Goal: Information Seeking & Learning: Stay updated

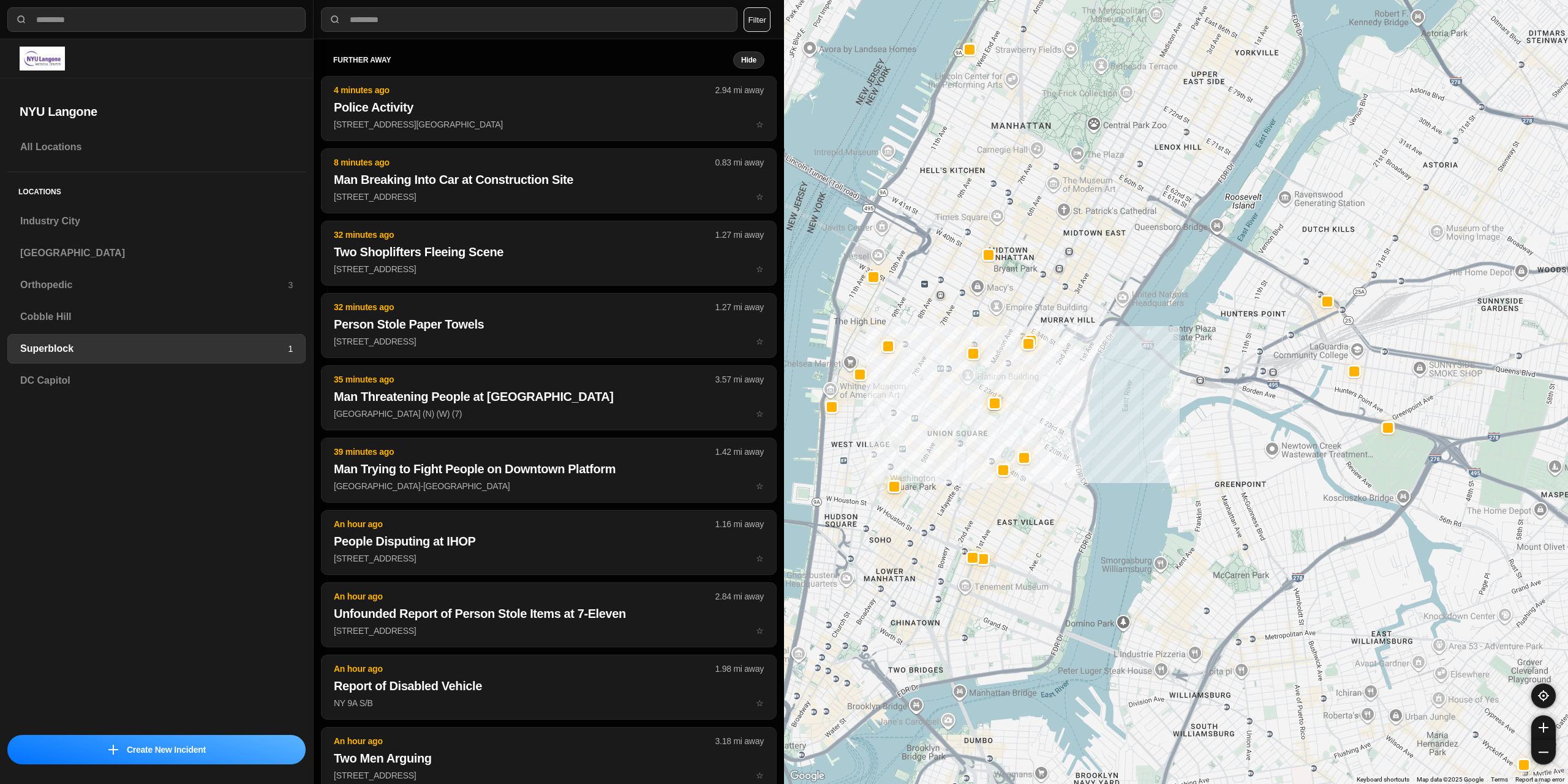
select select "*"
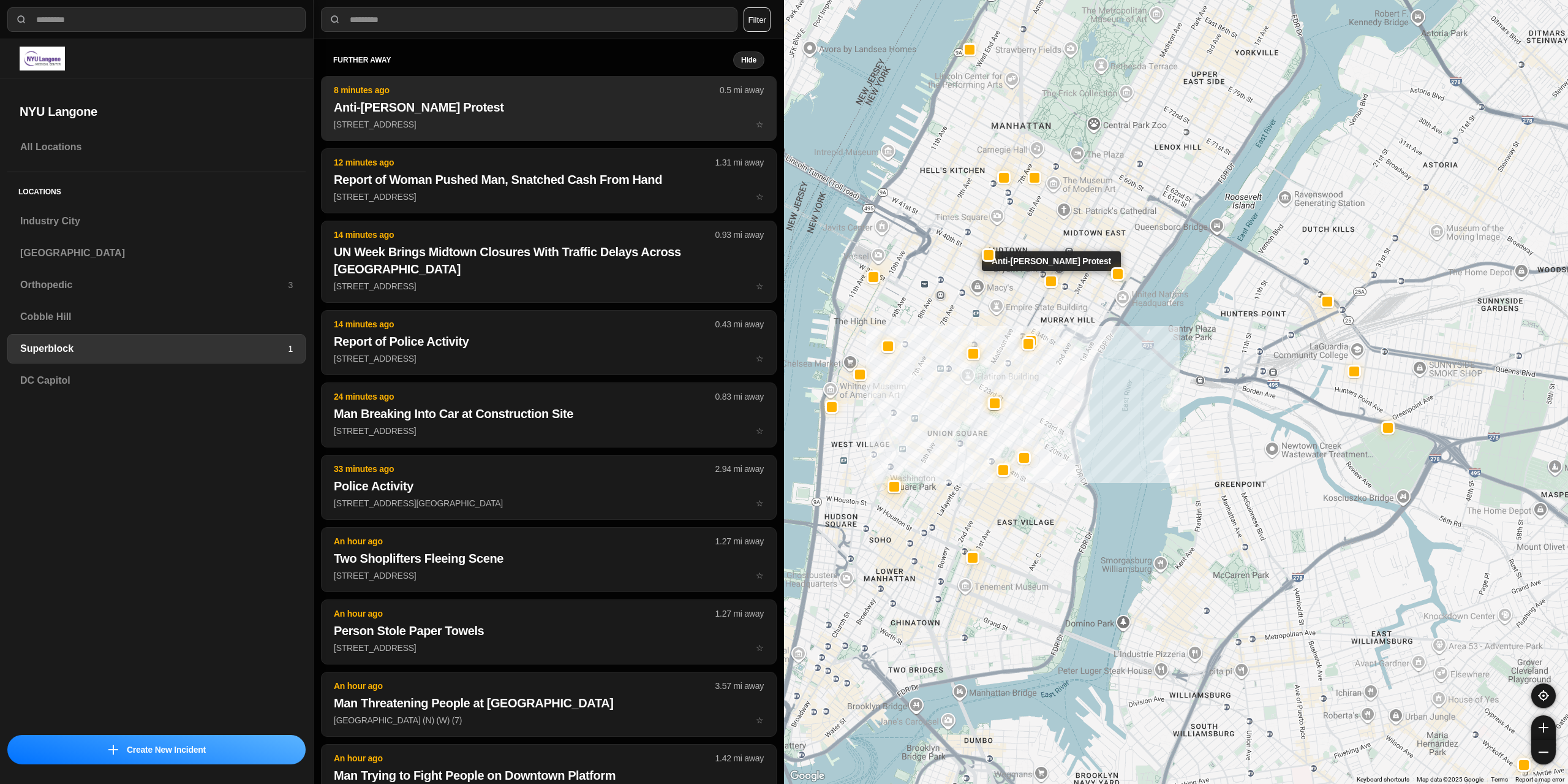
click at [493, 119] on p "[STREET_ADDRESS] ☆" at bounding box center [548, 124] width 430 height 12
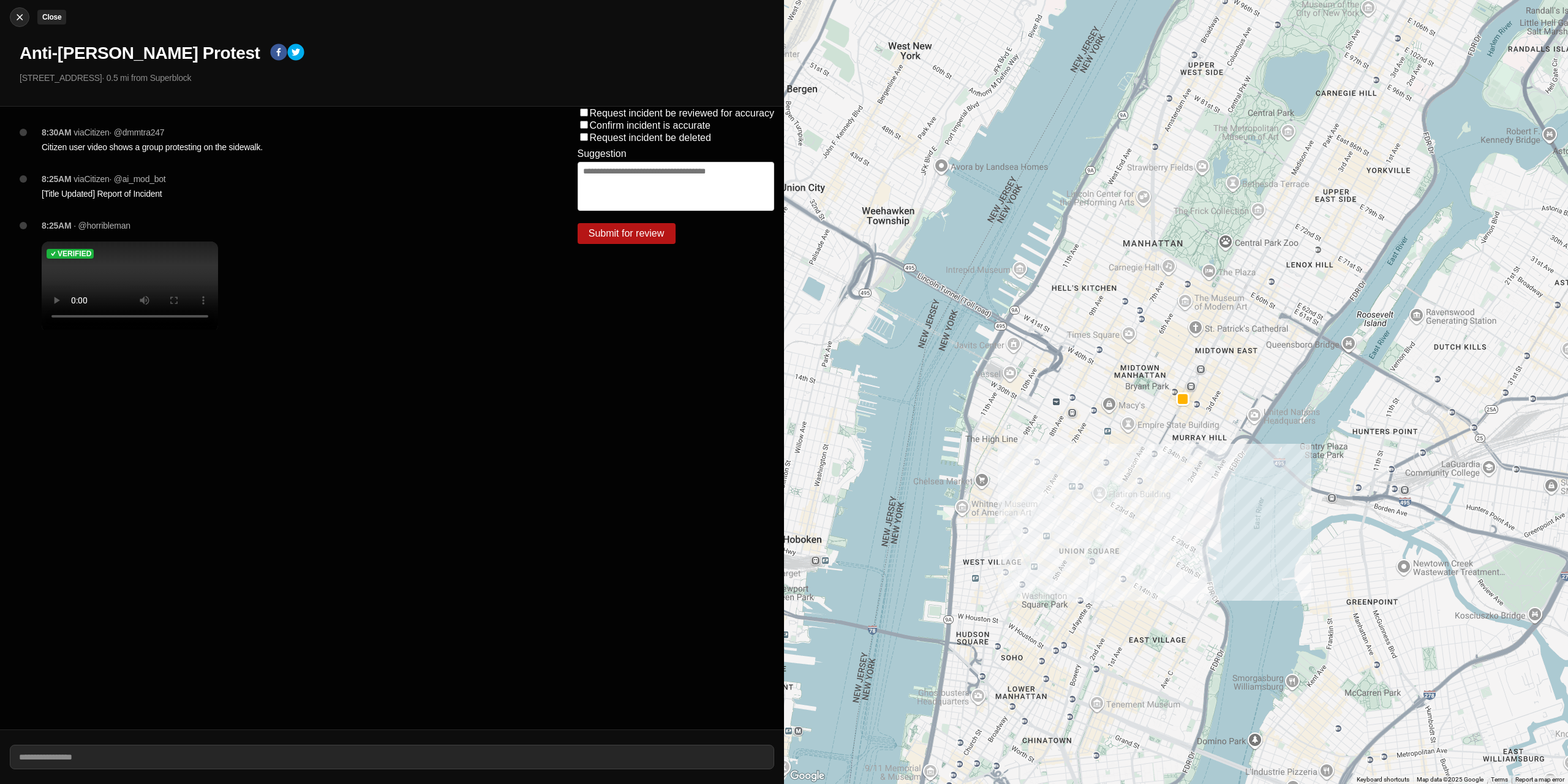
click at [16, 17] on img at bounding box center [19, 17] width 12 height 12
select select "*"
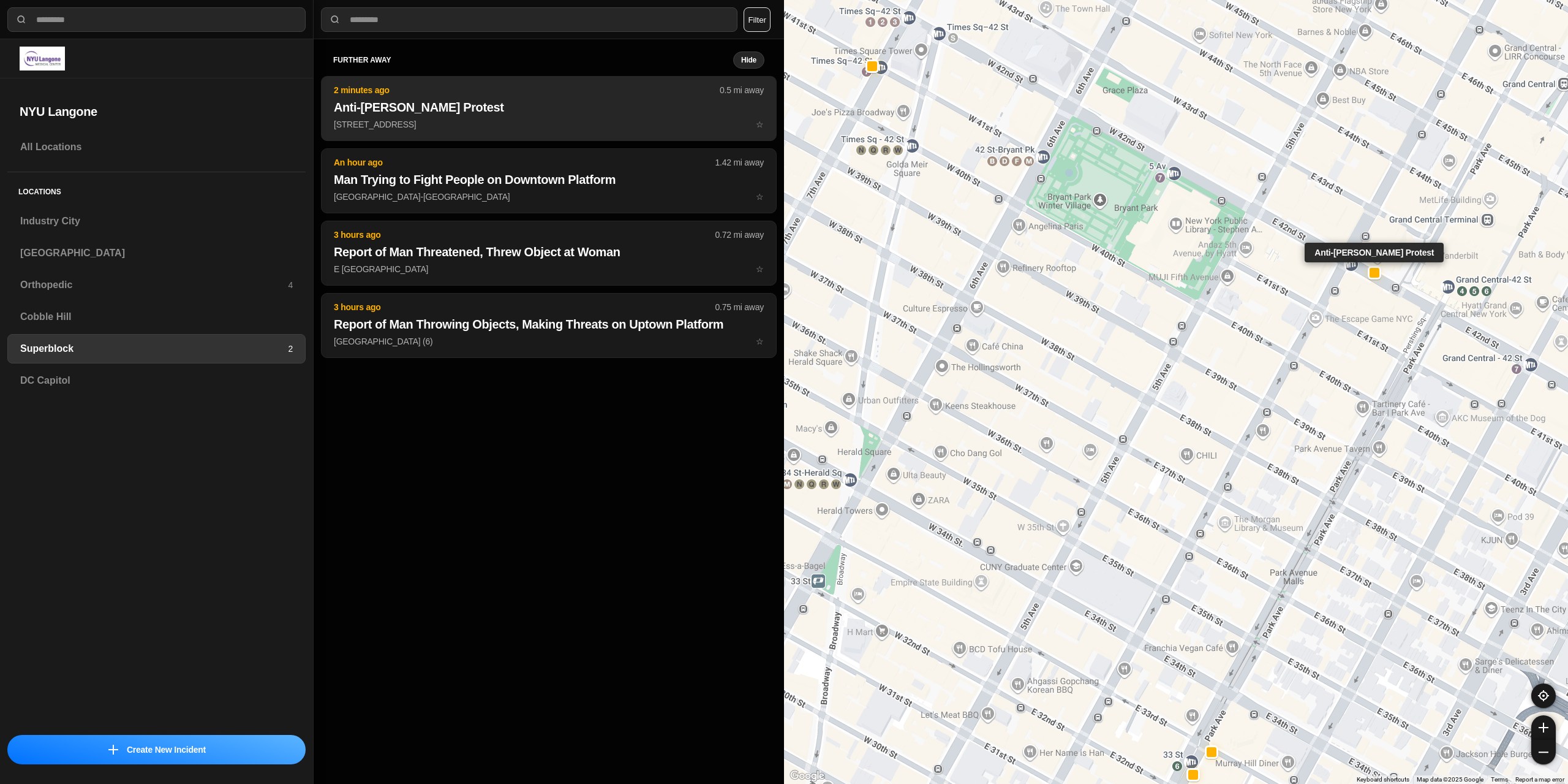
click at [538, 133] on button "2 minutes ago 0.5 mi away Anti-[PERSON_NAME] Protest [STREET_ADDRESS] ☆" at bounding box center [549, 109] width 456 height 65
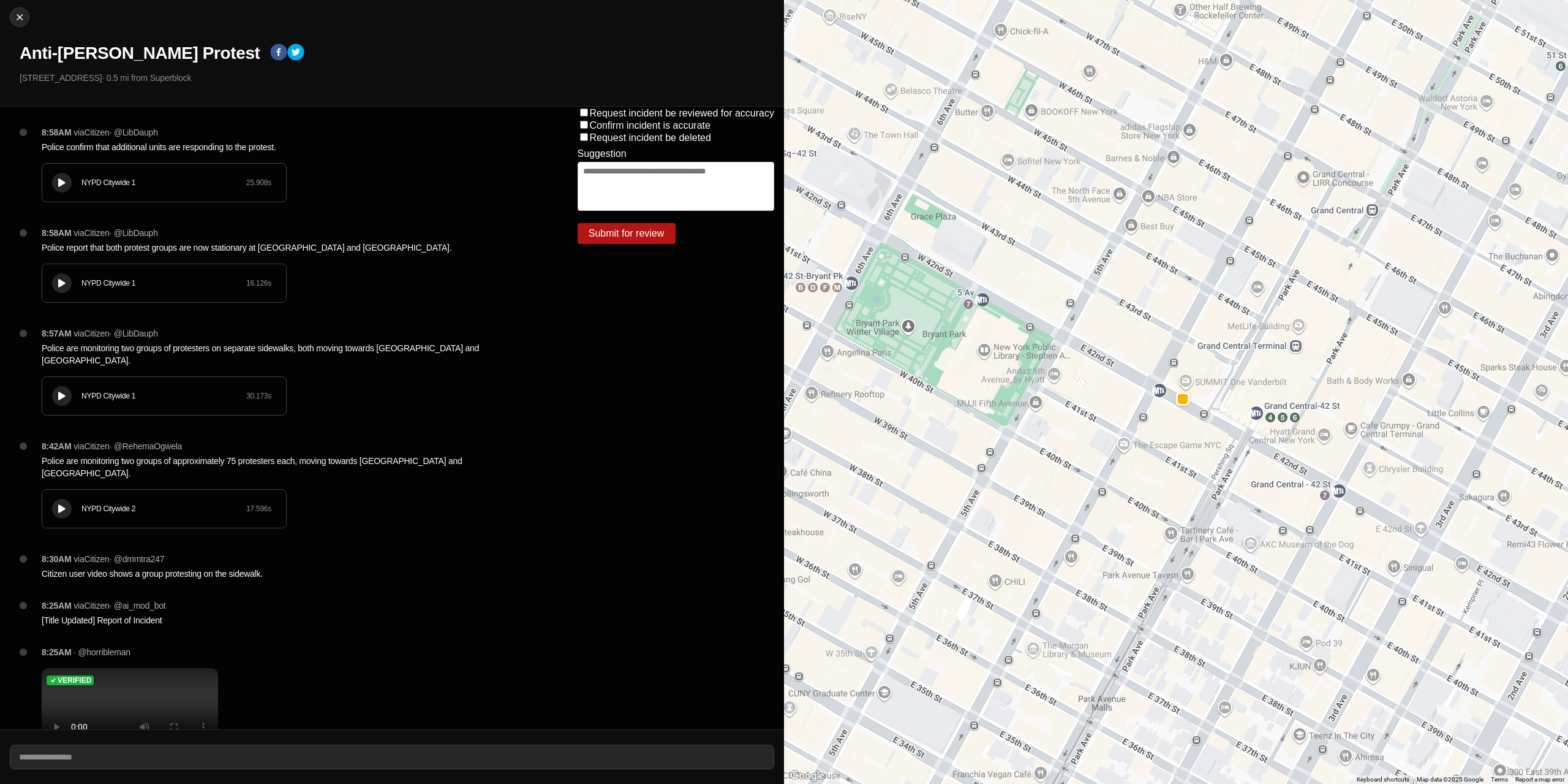
click at [61, 186] on icon at bounding box center [62, 183] width 8 height 8
click at [66, 286] on div at bounding box center [61, 283] width 12 height 10
click at [66, 392] on div at bounding box center [61, 397] width 12 height 10
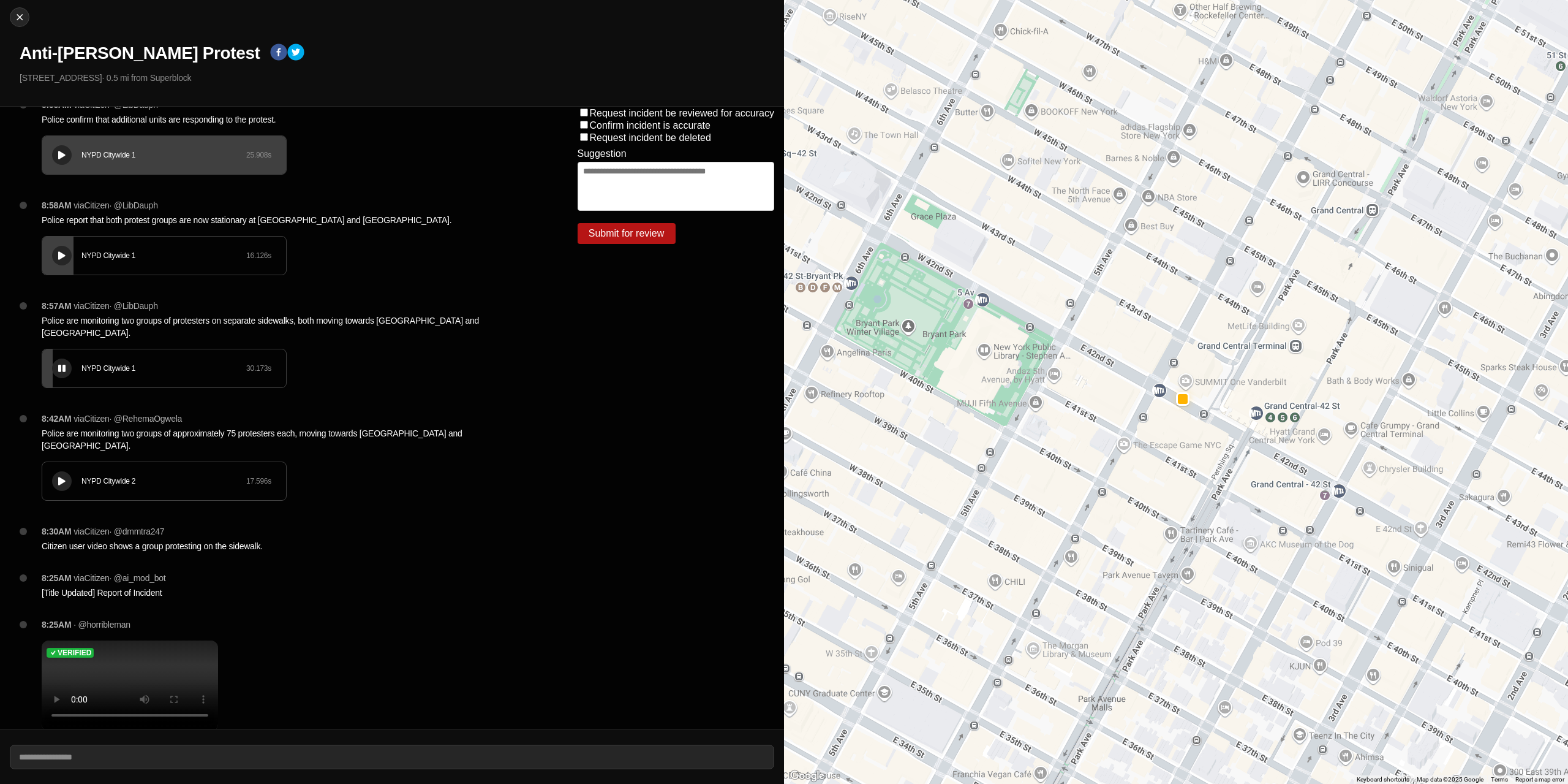
scroll to position [35, 0]
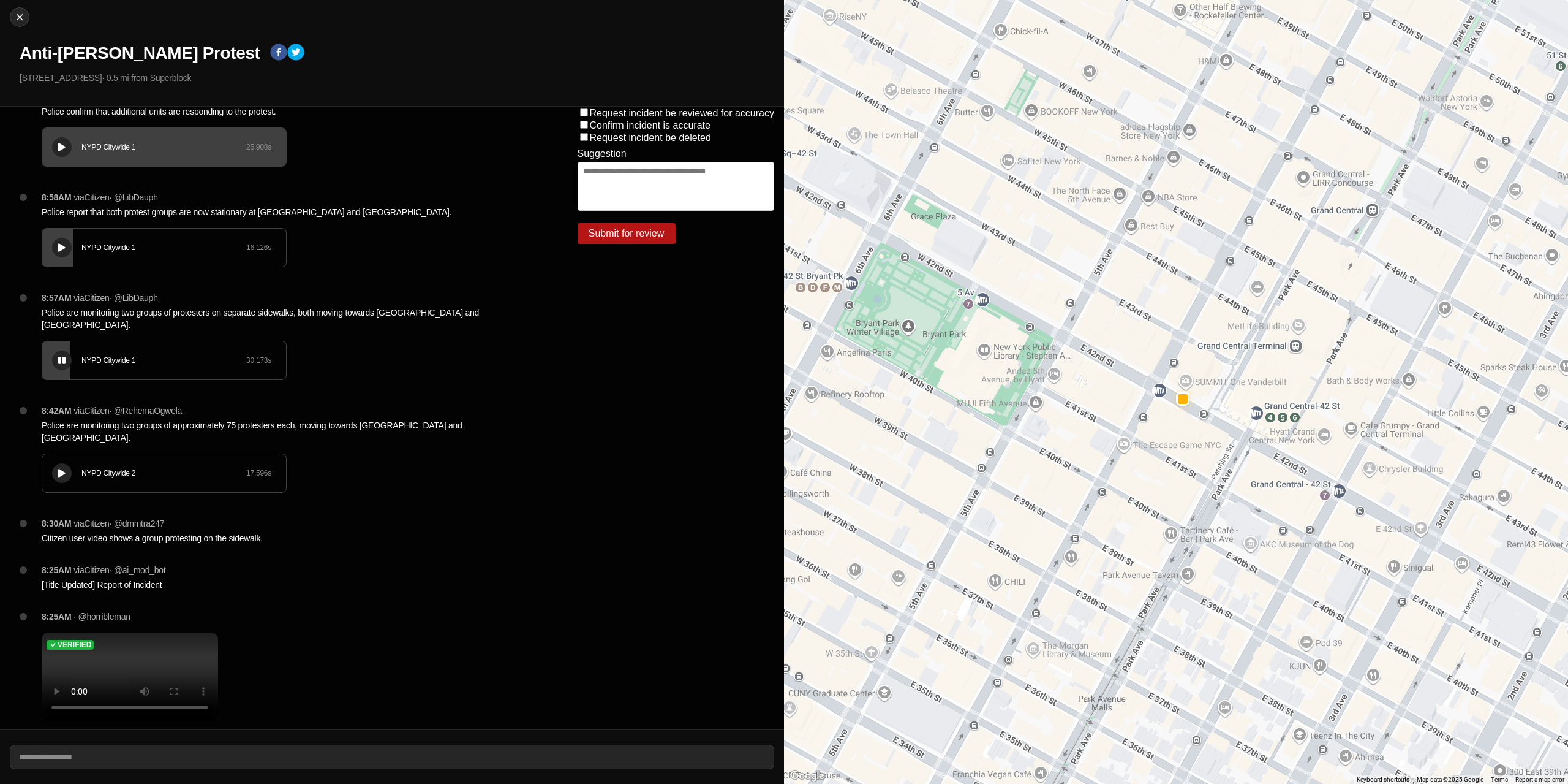
click at [69, 464] on button at bounding box center [62, 473] width 20 height 20
click at [61, 249] on icon at bounding box center [62, 248] width 8 height 8
click at [64, 244] on icon at bounding box center [62, 248] width 8 height 8
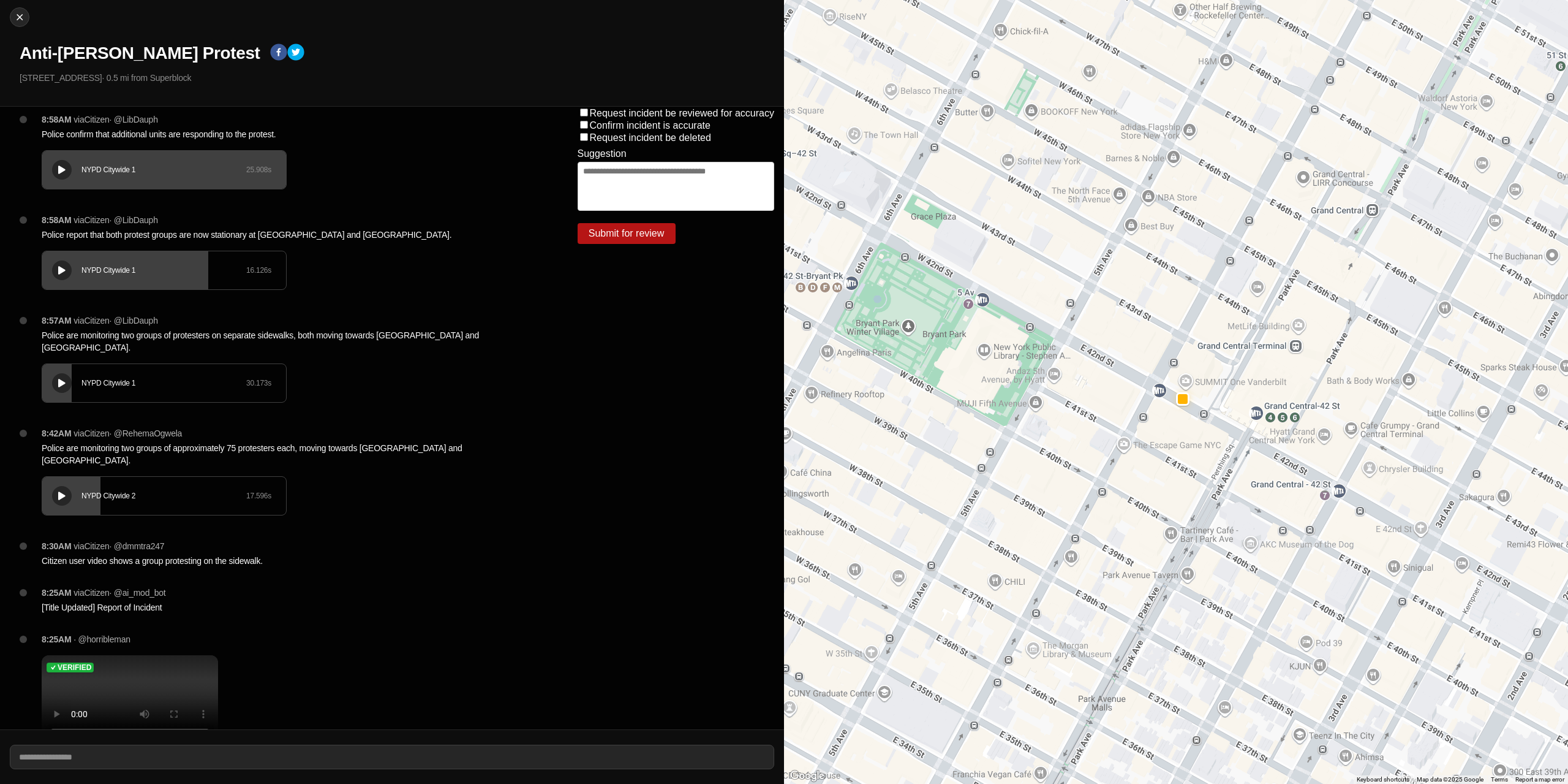
scroll to position [0, 0]
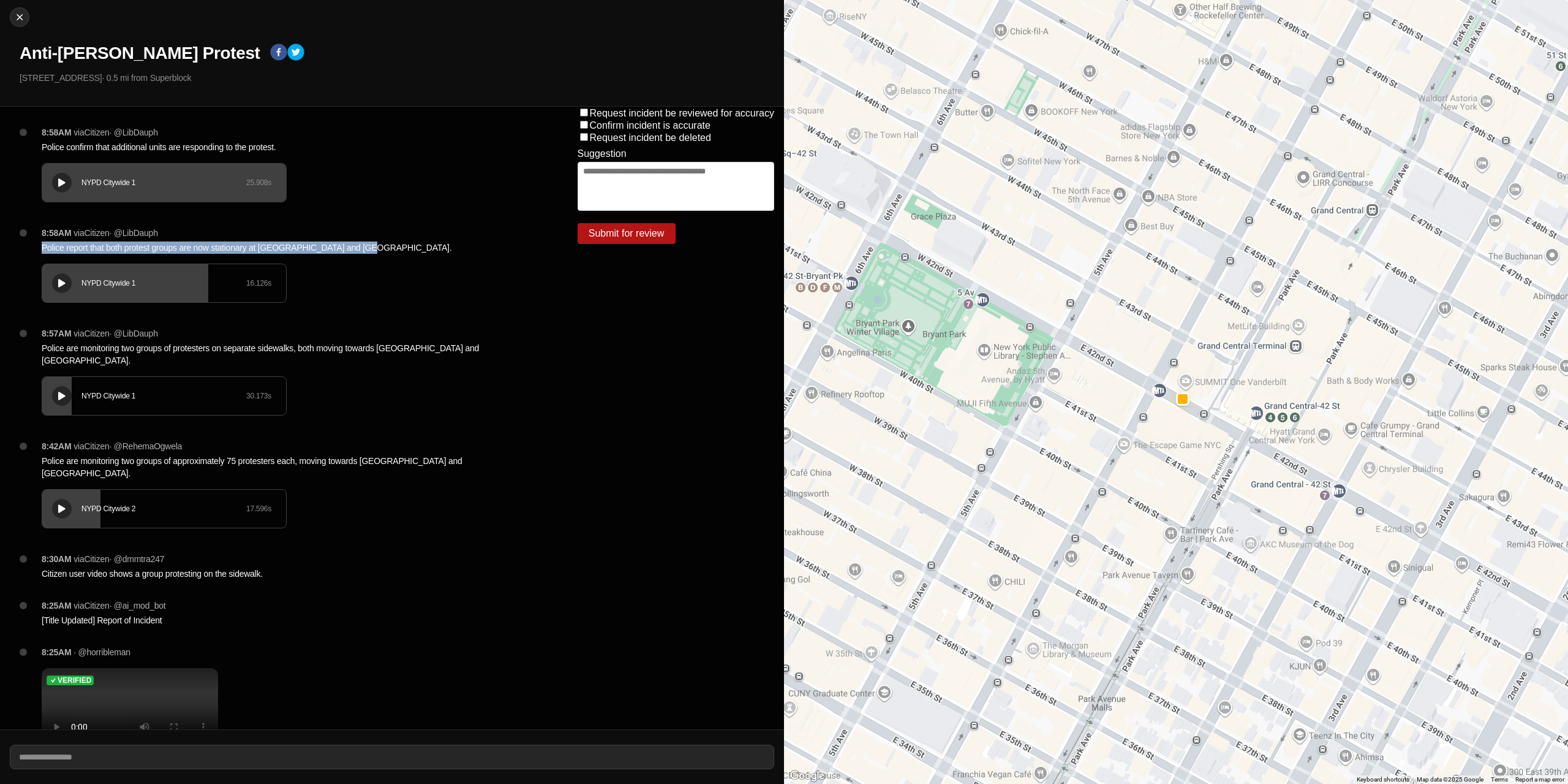
drag, startPoint x: 344, startPoint y: 244, endPoint x: 35, endPoint y: 241, distance: 309.0
click at [35, 241] on div "8:58AM via Citizen · @ LibDauph Police report that both protest groups are now …" at bounding box center [290, 277] width 517 height 100
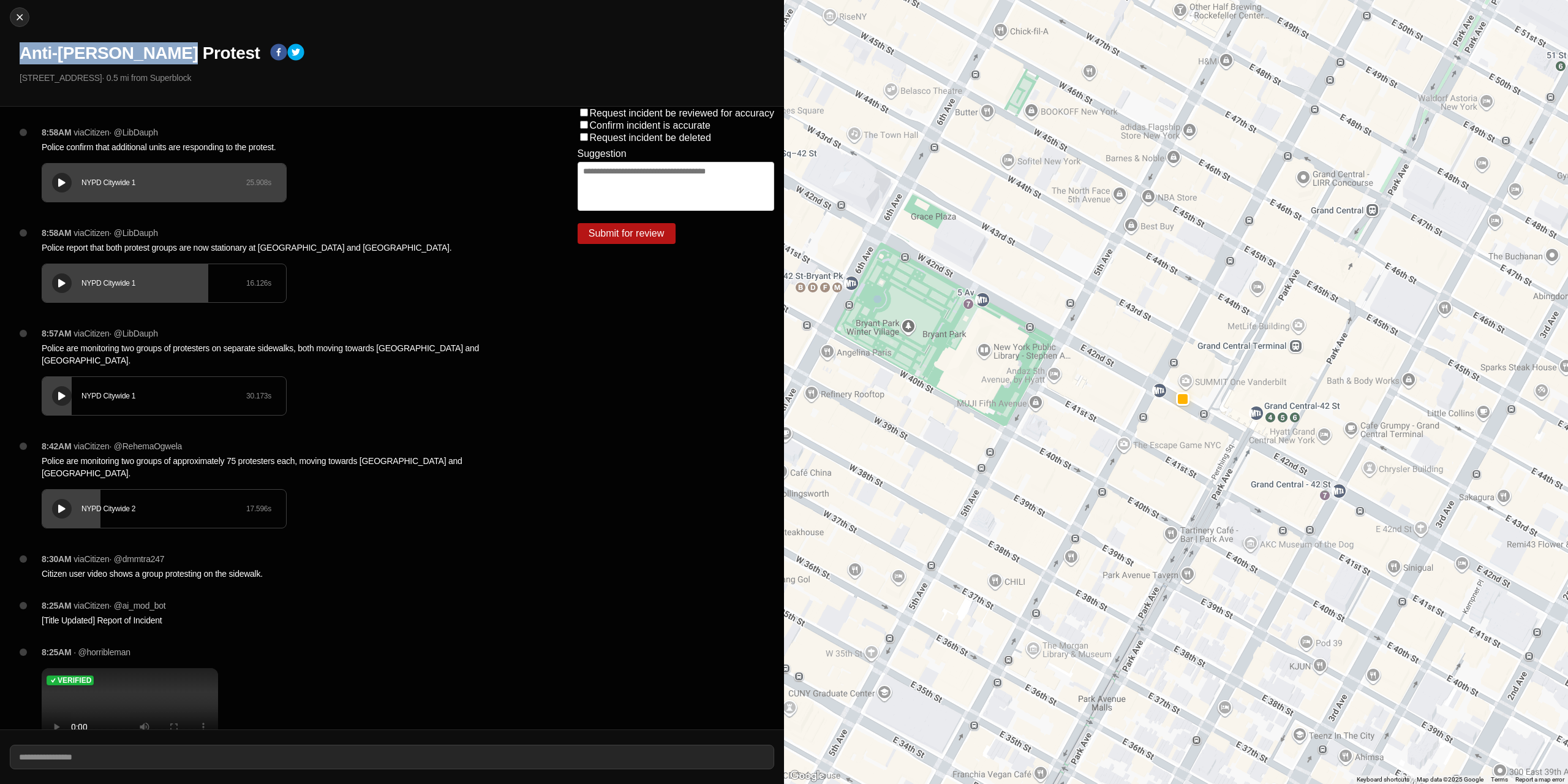
drag, startPoint x: 169, startPoint y: 52, endPoint x: -12, endPoint y: 57, distance: 181.1
click at [0, 57] on html "Close Anti-[PERSON_NAME] Protest [STREET_ADDRESS] · 0.5 mi from Superblock 8:58…" at bounding box center [784, 392] width 1568 height 784
copy h1 "Anti-[PERSON_NAME] Protest"
click at [21, 17] on img at bounding box center [19, 17] width 12 height 12
select select "*"
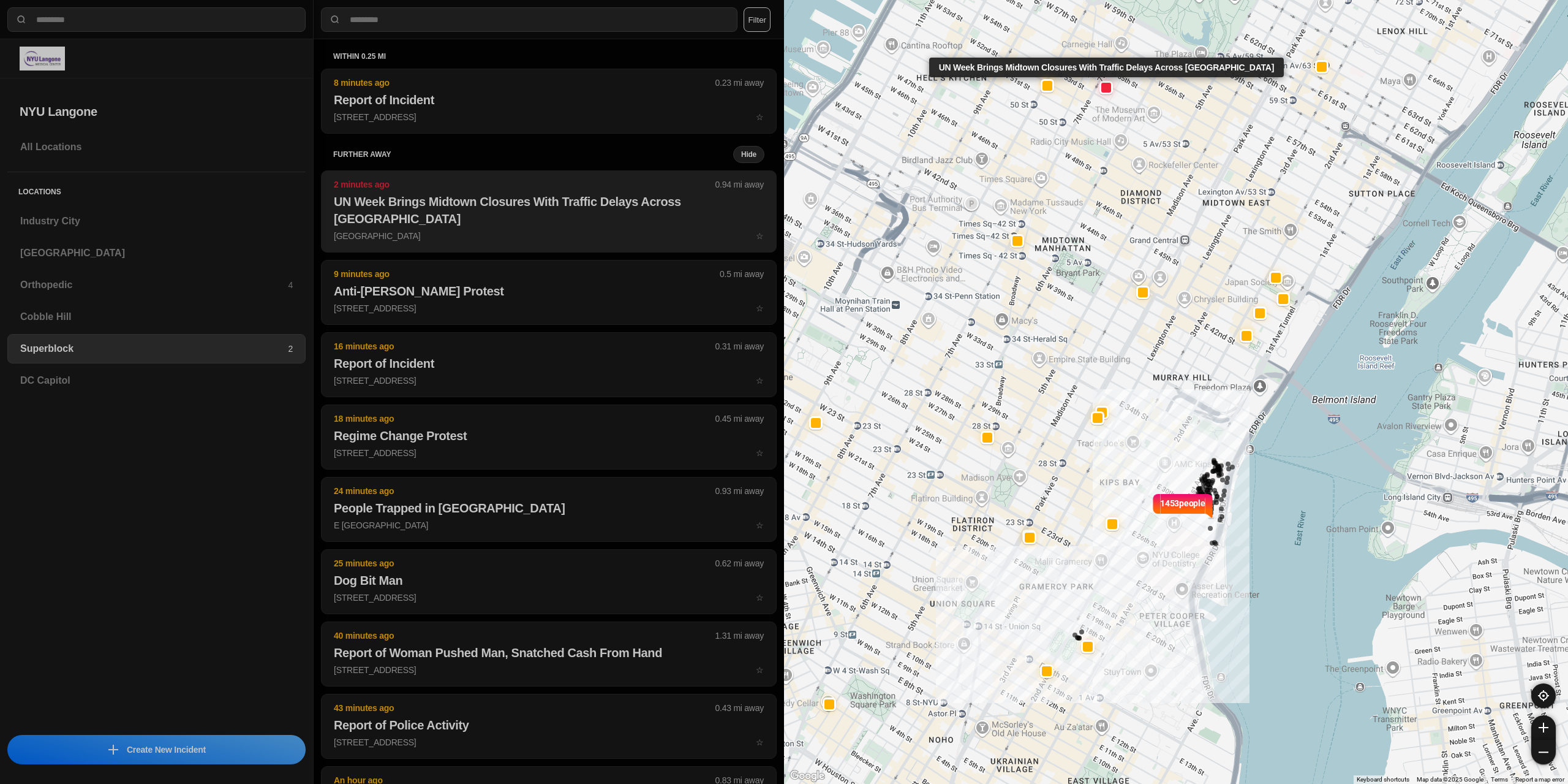
click at [472, 230] on p "7th Ave & W 54th St ☆" at bounding box center [548, 236] width 430 height 12
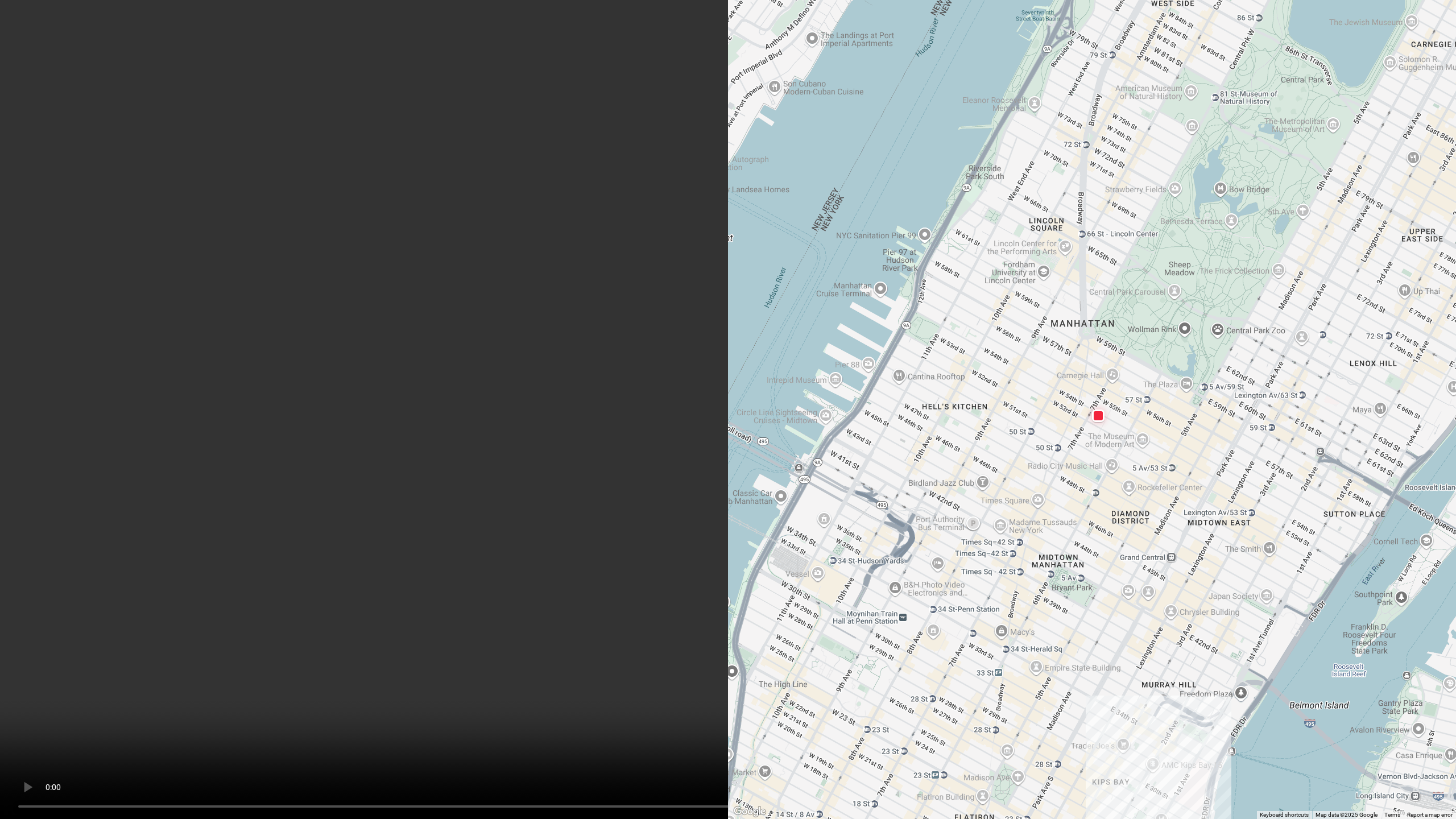
click at [507, 307] on video at bounding box center [728, 409] width 1456 height 819
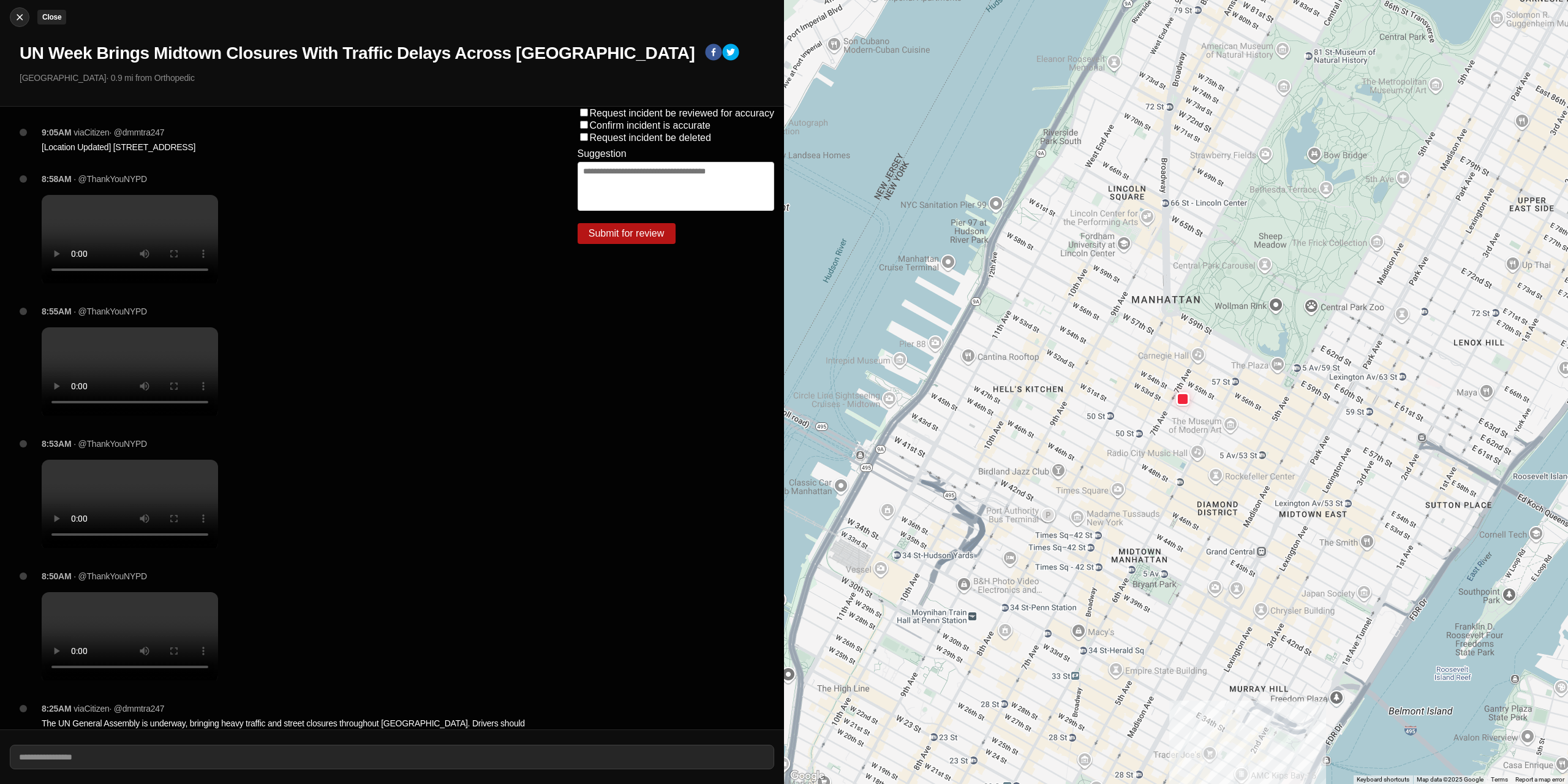
click at [22, 21] on img at bounding box center [19, 17] width 12 height 12
select select "*"
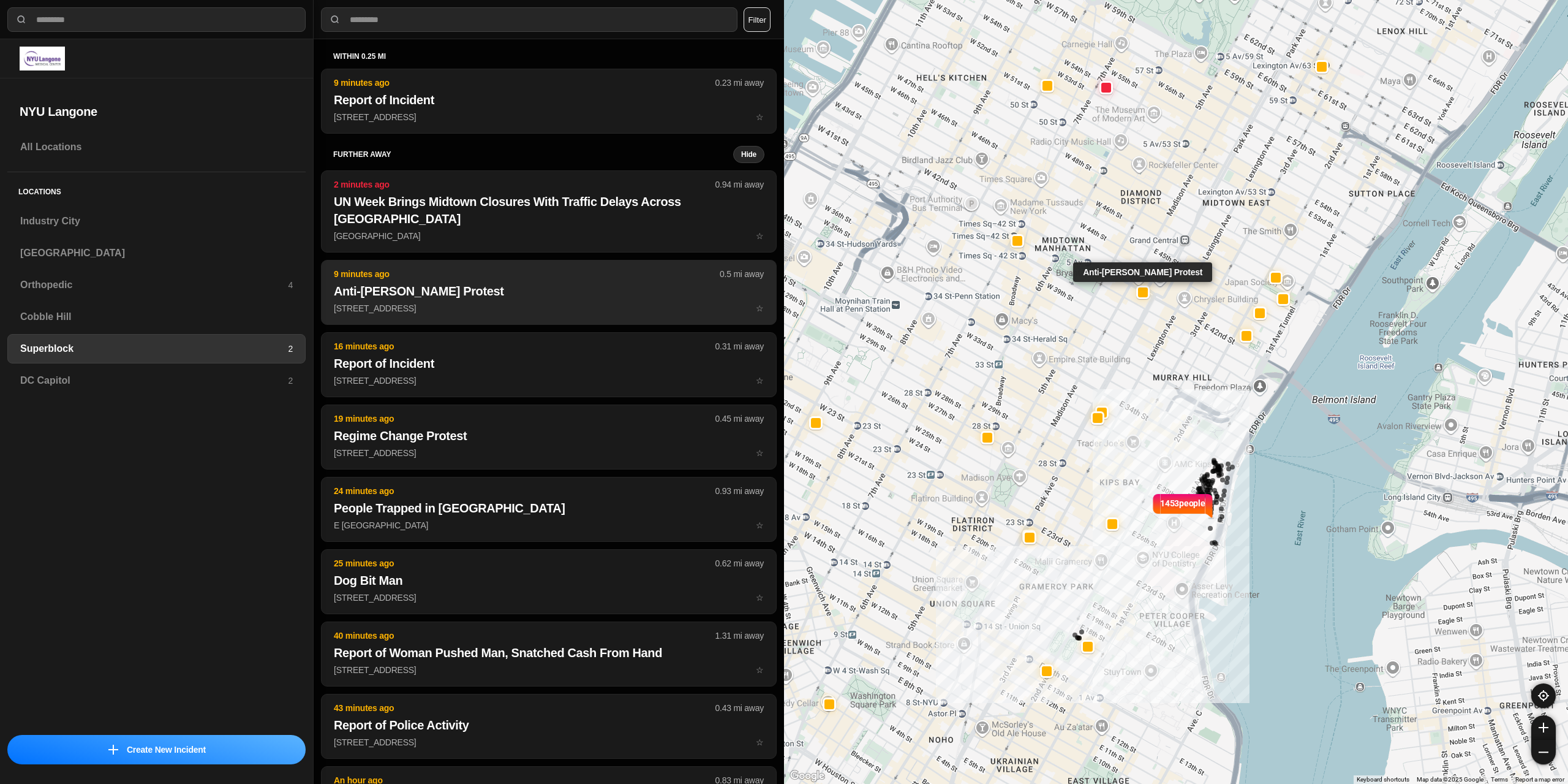
click at [442, 282] on h2 "Anti-[PERSON_NAME] Protest" at bounding box center [548, 291] width 430 height 17
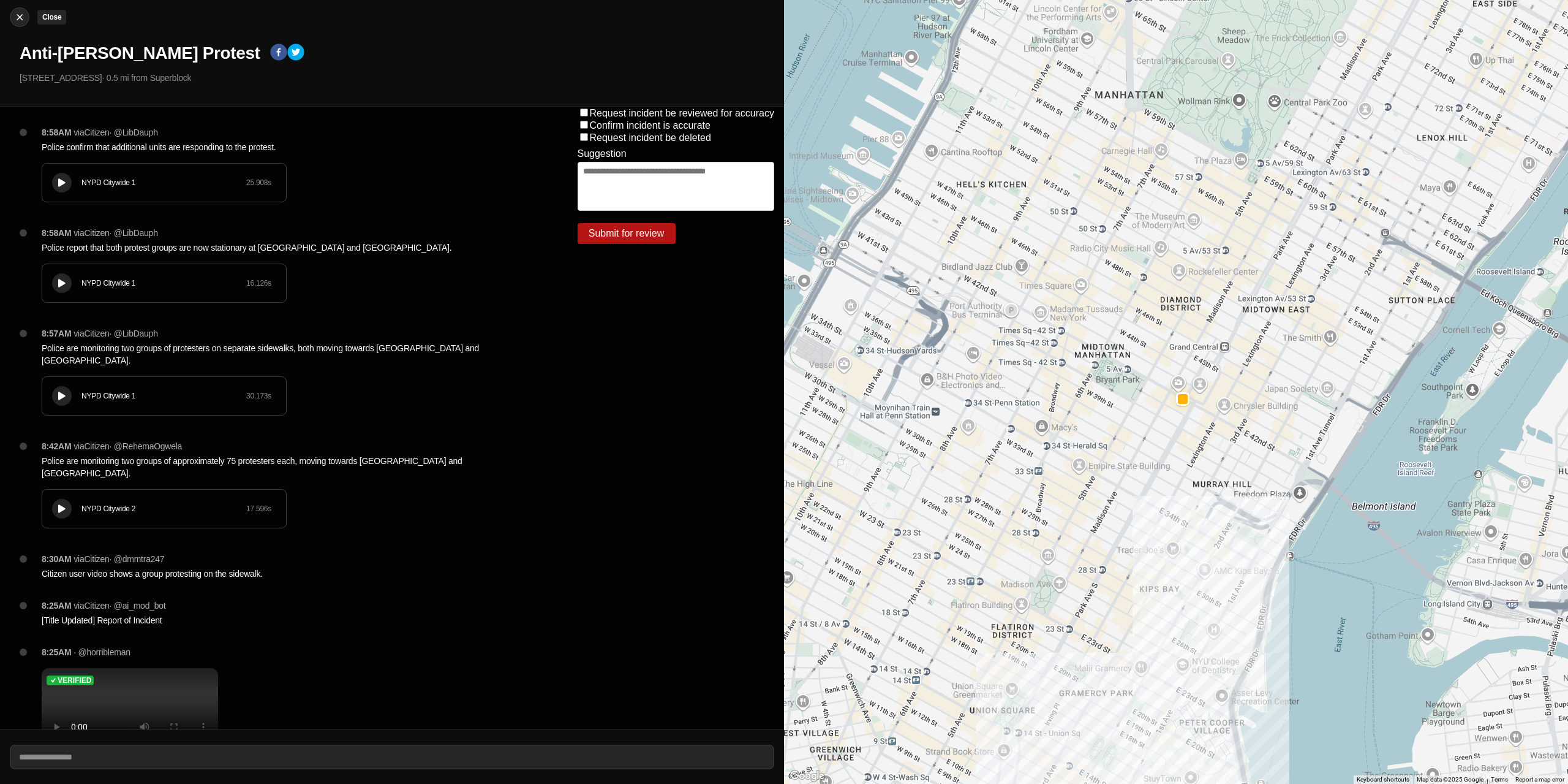
click at [13, 19] on img at bounding box center [19, 17] width 12 height 12
select select "*"
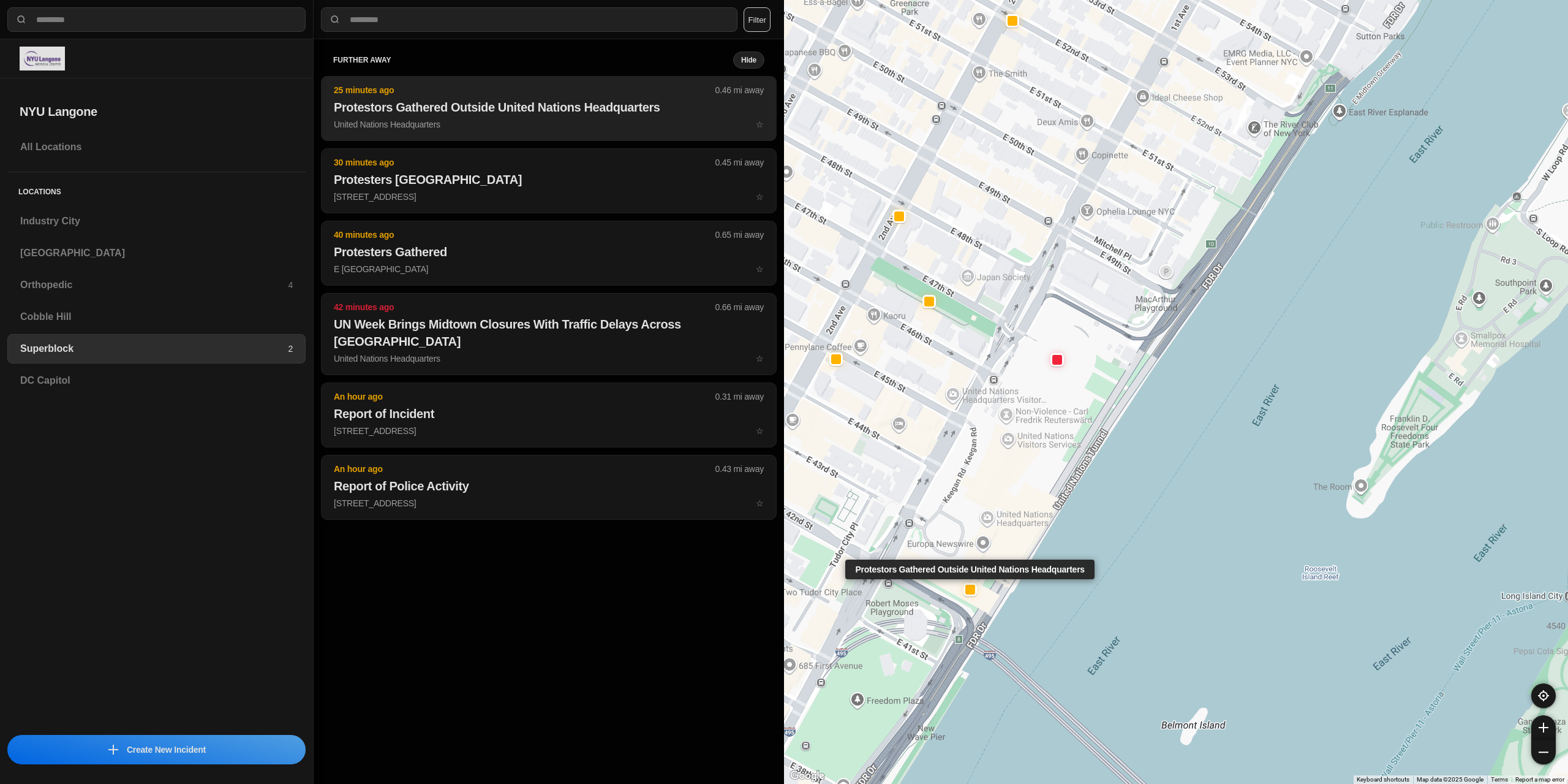
click at [427, 115] on h2 "Protestors Gathered Outside United Nations Headquarters" at bounding box center [548, 107] width 430 height 17
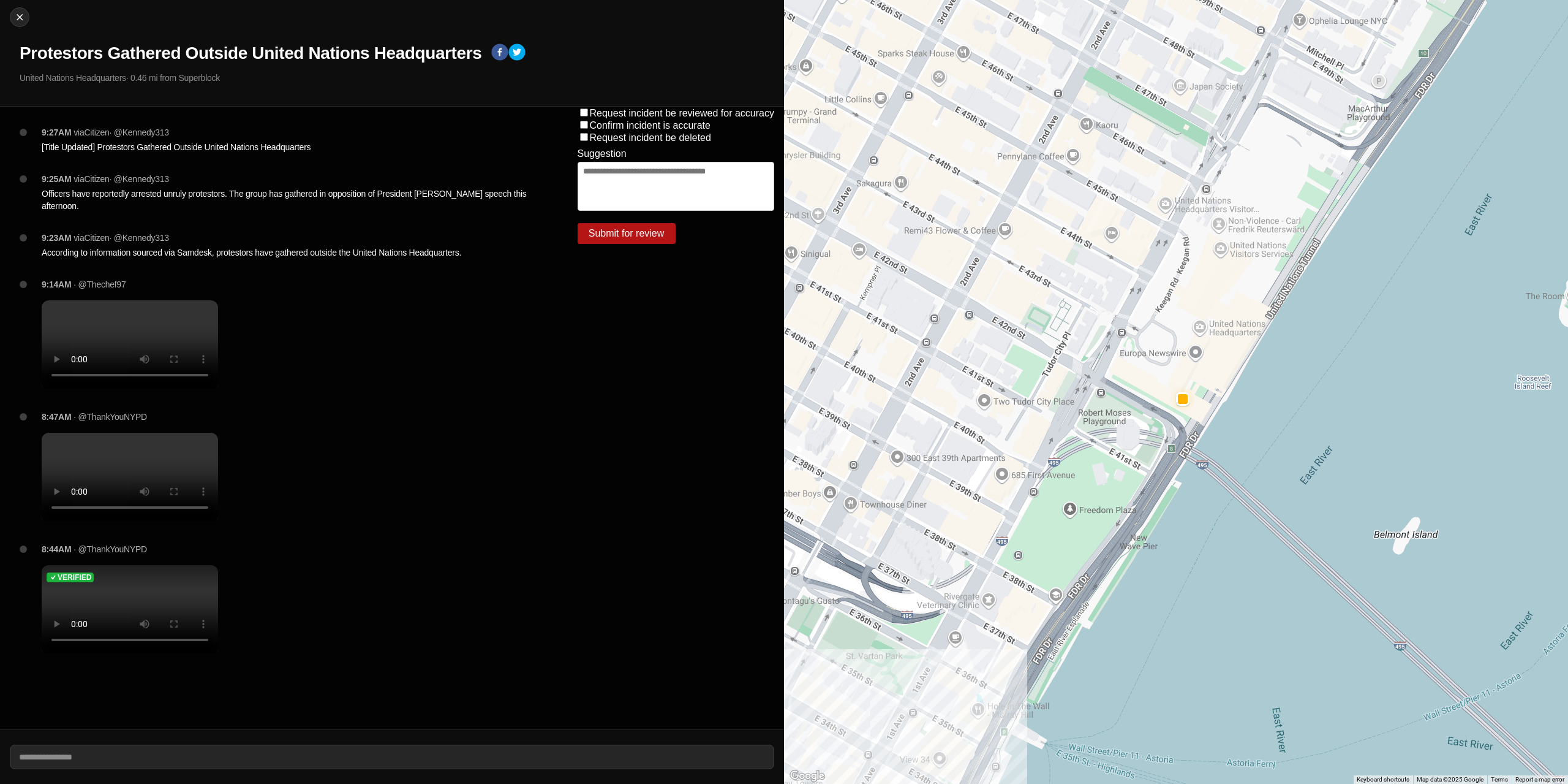
select select "*"
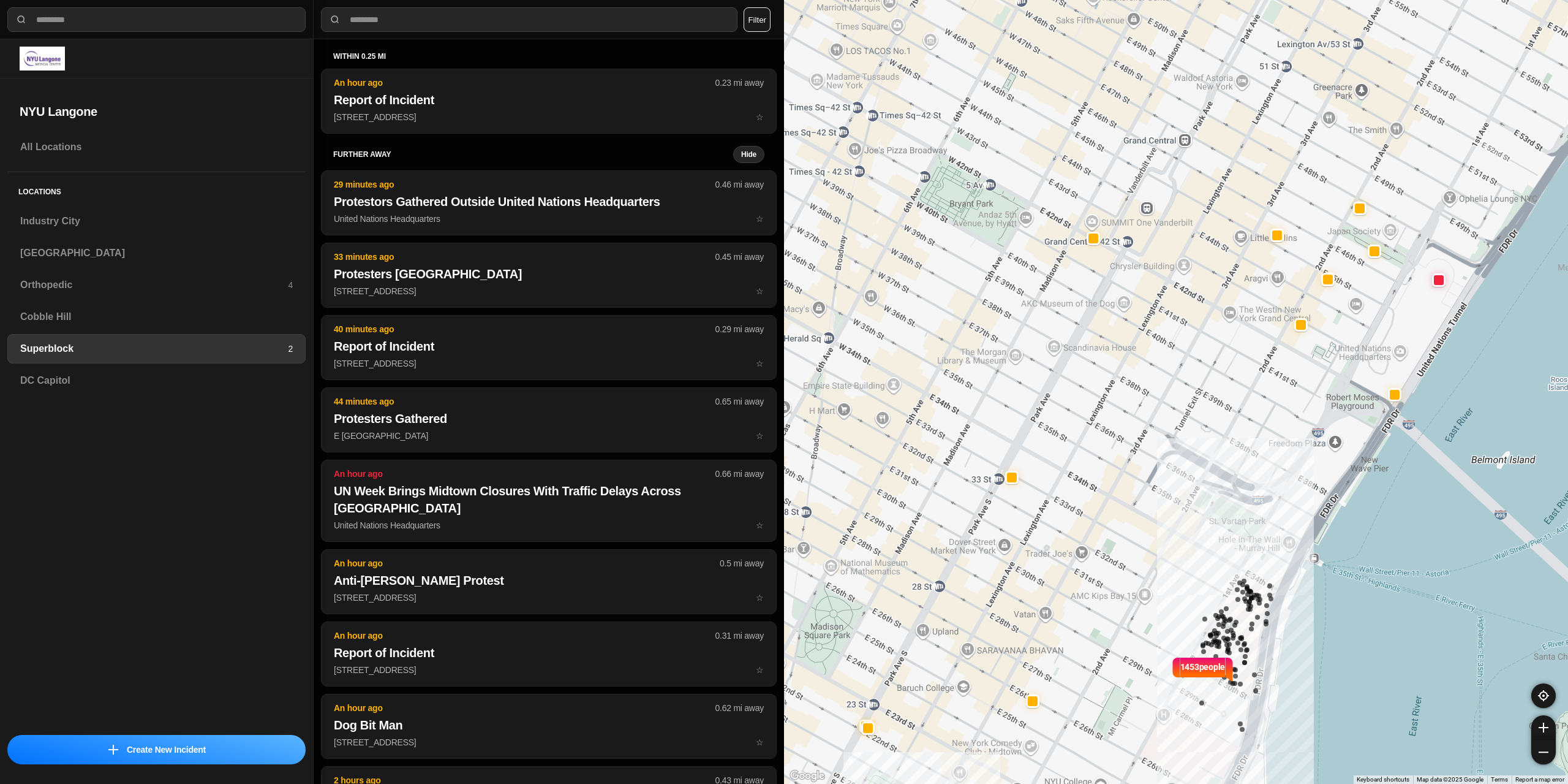
drag, startPoint x: 1125, startPoint y: 433, endPoint x: 1016, endPoint y: 567, distance: 172.7
click at [1016, 567] on div "1453 people" at bounding box center [1176, 392] width 784 height 784
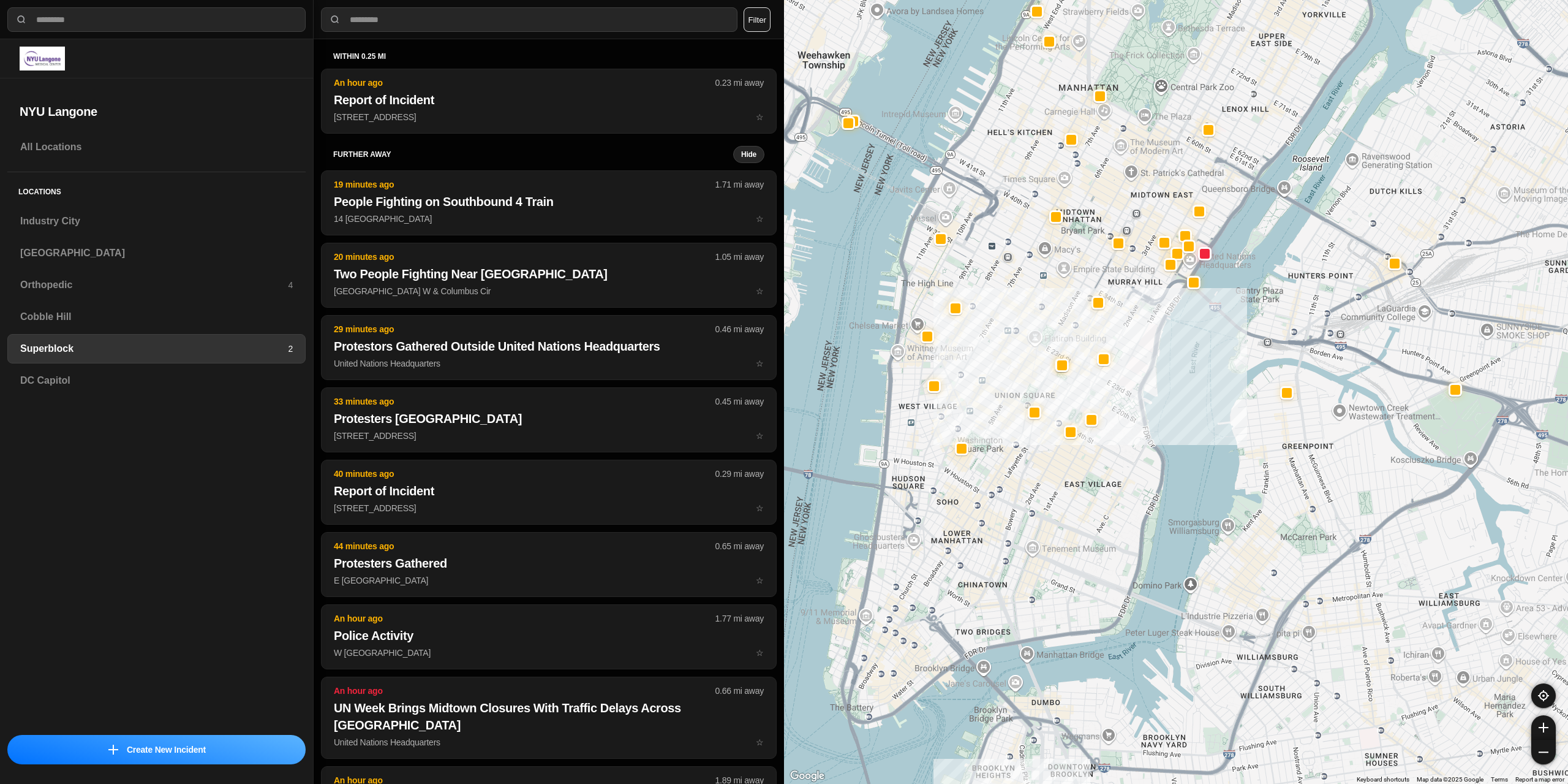
drag, startPoint x: 1049, startPoint y: 468, endPoint x: 1075, endPoint y: 332, distance: 138.5
click at [1075, 332] on div at bounding box center [1176, 392] width 784 height 784
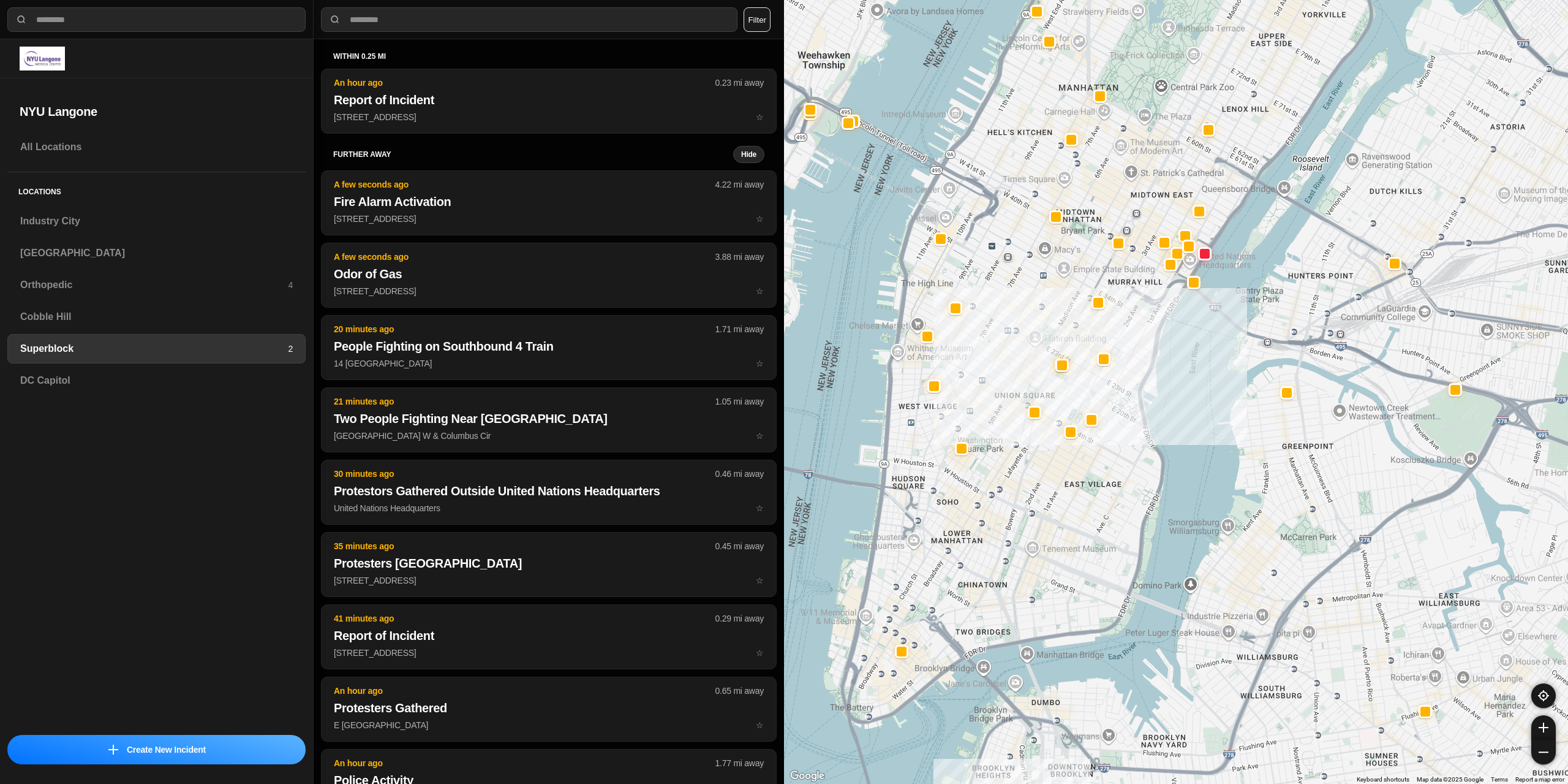
click at [133, 442] on div "All Locations Locations Industry City [GEOGRAPHIC_DATA] Orthopedic 4 [GEOGRAPHI…" at bounding box center [156, 430] width 313 height 595
click at [89, 52] on div at bounding box center [156, 58] width 274 height 24
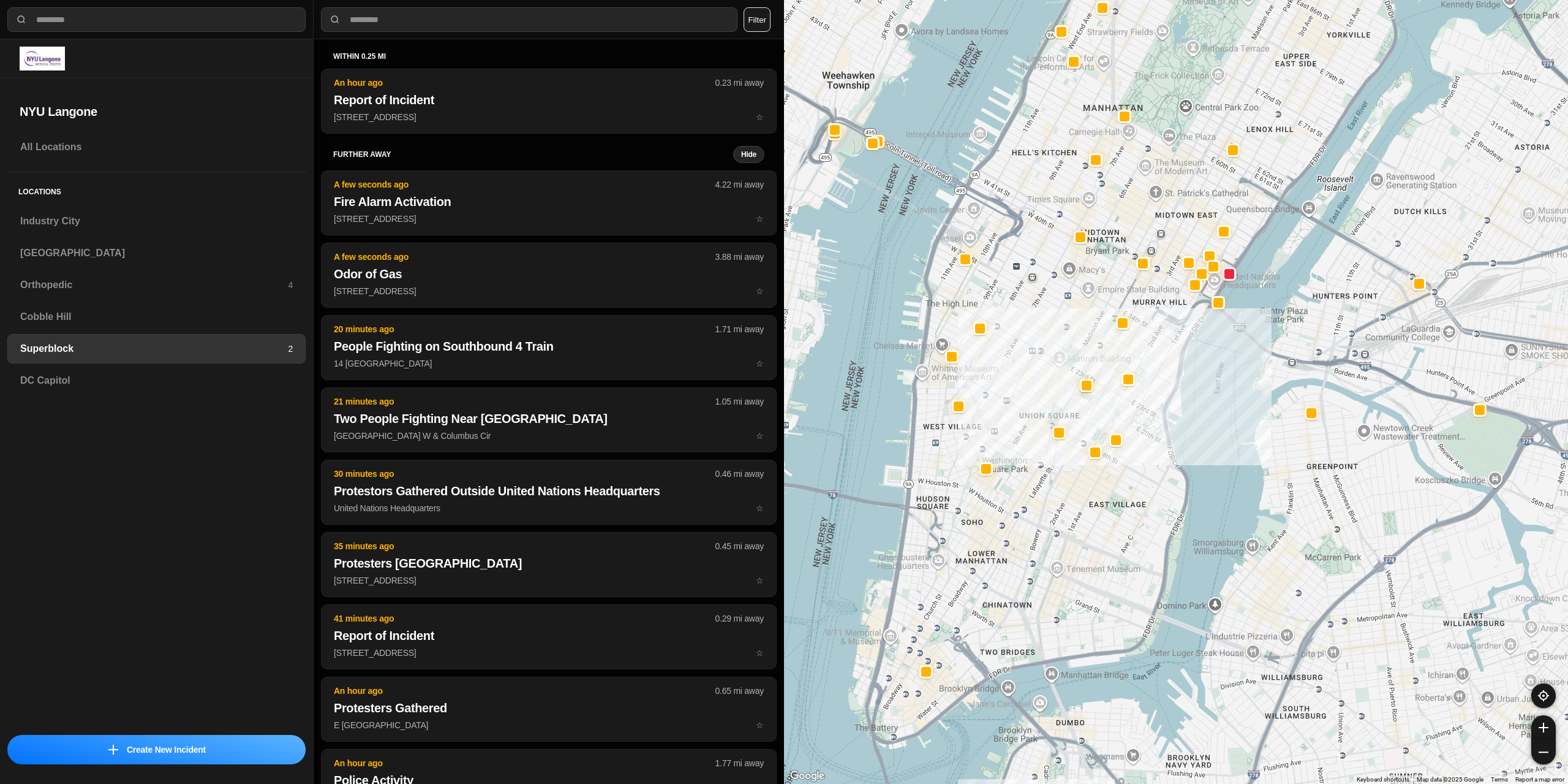
drag, startPoint x: 1023, startPoint y: 434, endPoint x: 1047, endPoint y: 455, distance: 31.9
click at [1047, 455] on div at bounding box center [1176, 392] width 784 height 784
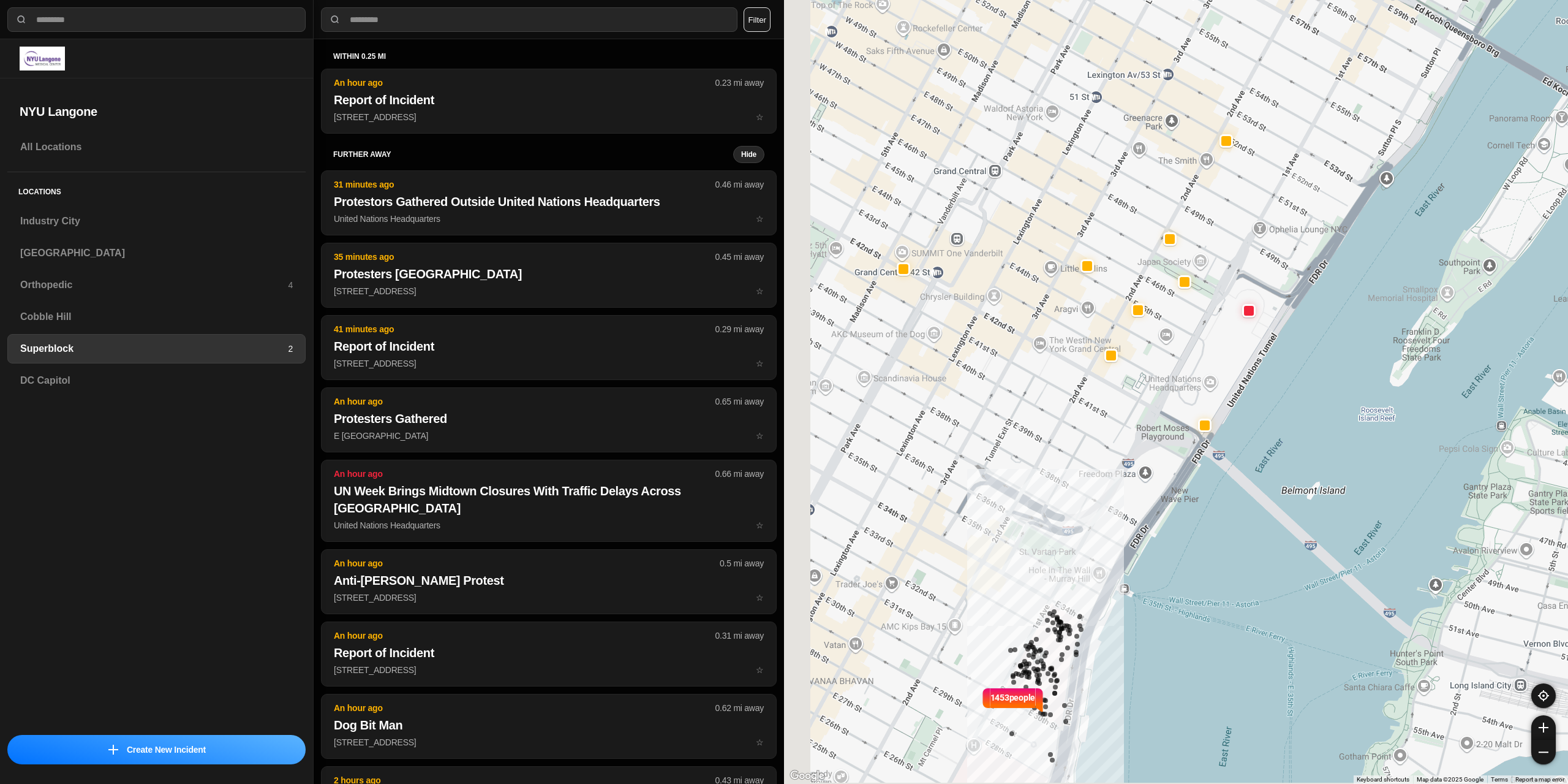
drag, startPoint x: 1195, startPoint y: 321, endPoint x: 1209, endPoint y: 309, distance: 18.4
click at [1203, 310] on div "1453 people" at bounding box center [1176, 392] width 784 height 784
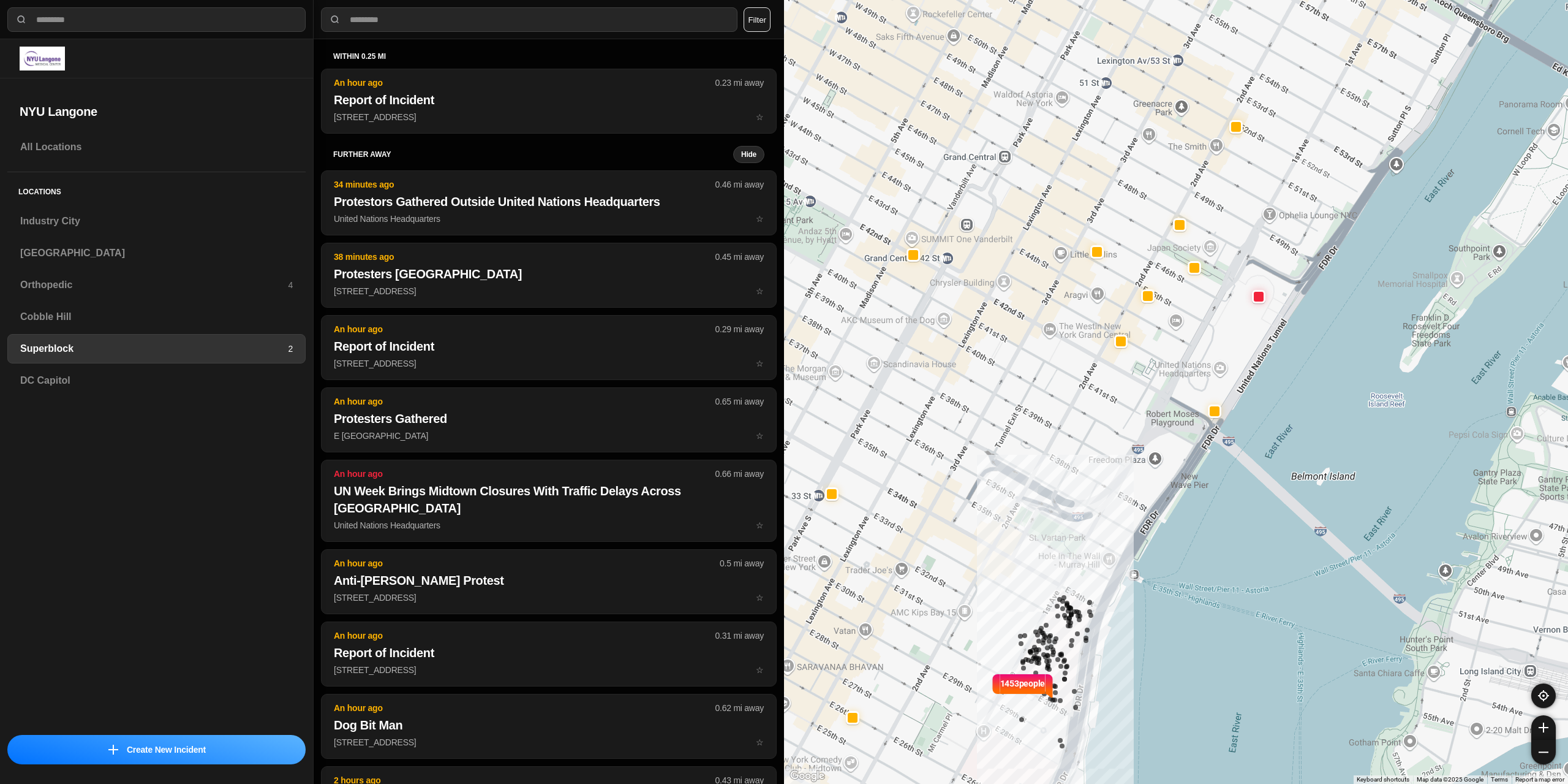
drag, startPoint x: 965, startPoint y: 508, endPoint x: 984, endPoint y: 524, distance: 24.8
click at [965, 508] on div "1453 people" at bounding box center [1176, 392] width 784 height 784
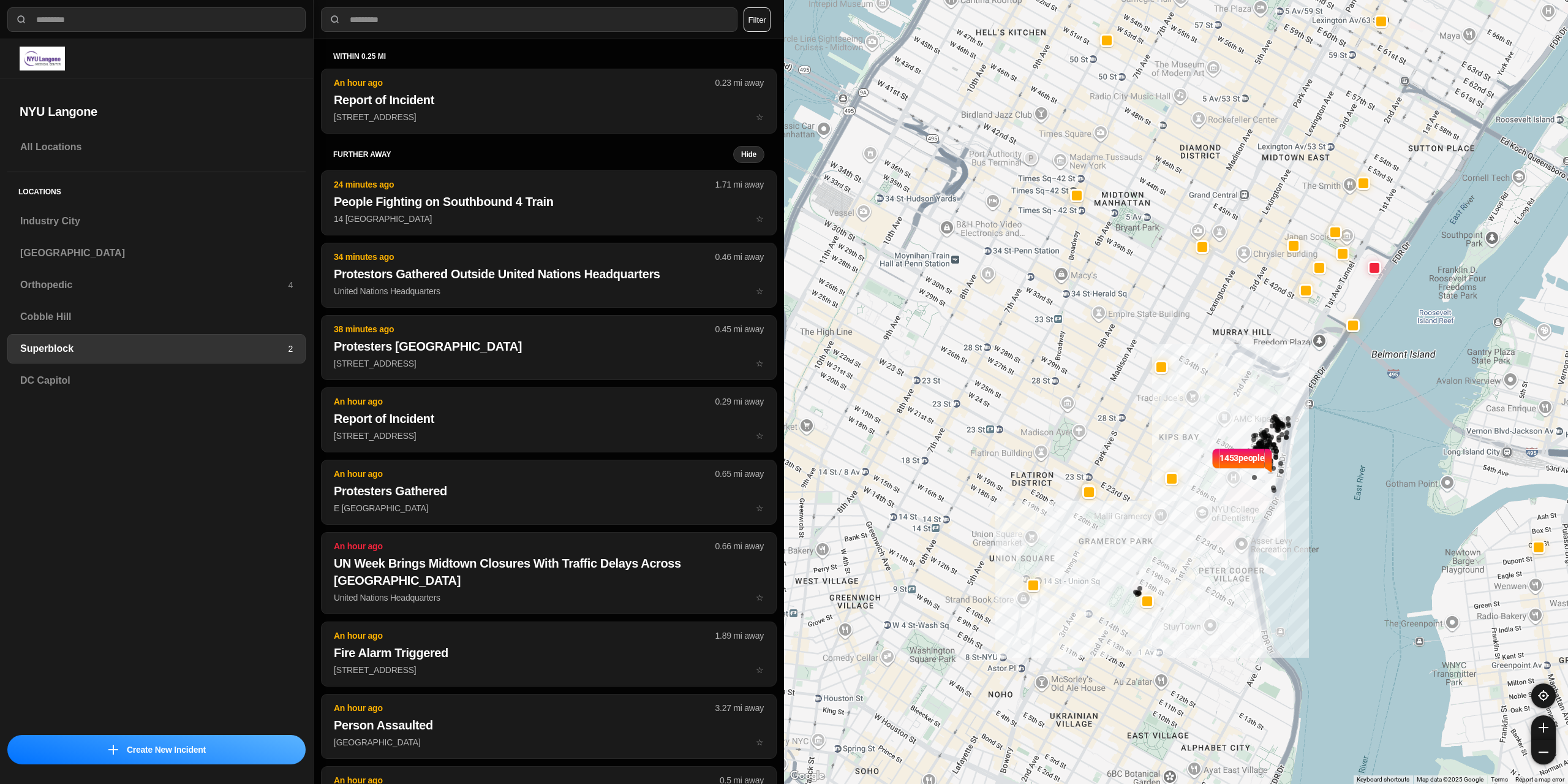
drag, startPoint x: 1124, startPoint y: 464, endPoint x: 1222, endPoint y: 416, distance: 109.1
click at [1222, 416] on div "1453 people" at bounding box center [1176, 392] width 784 height 784
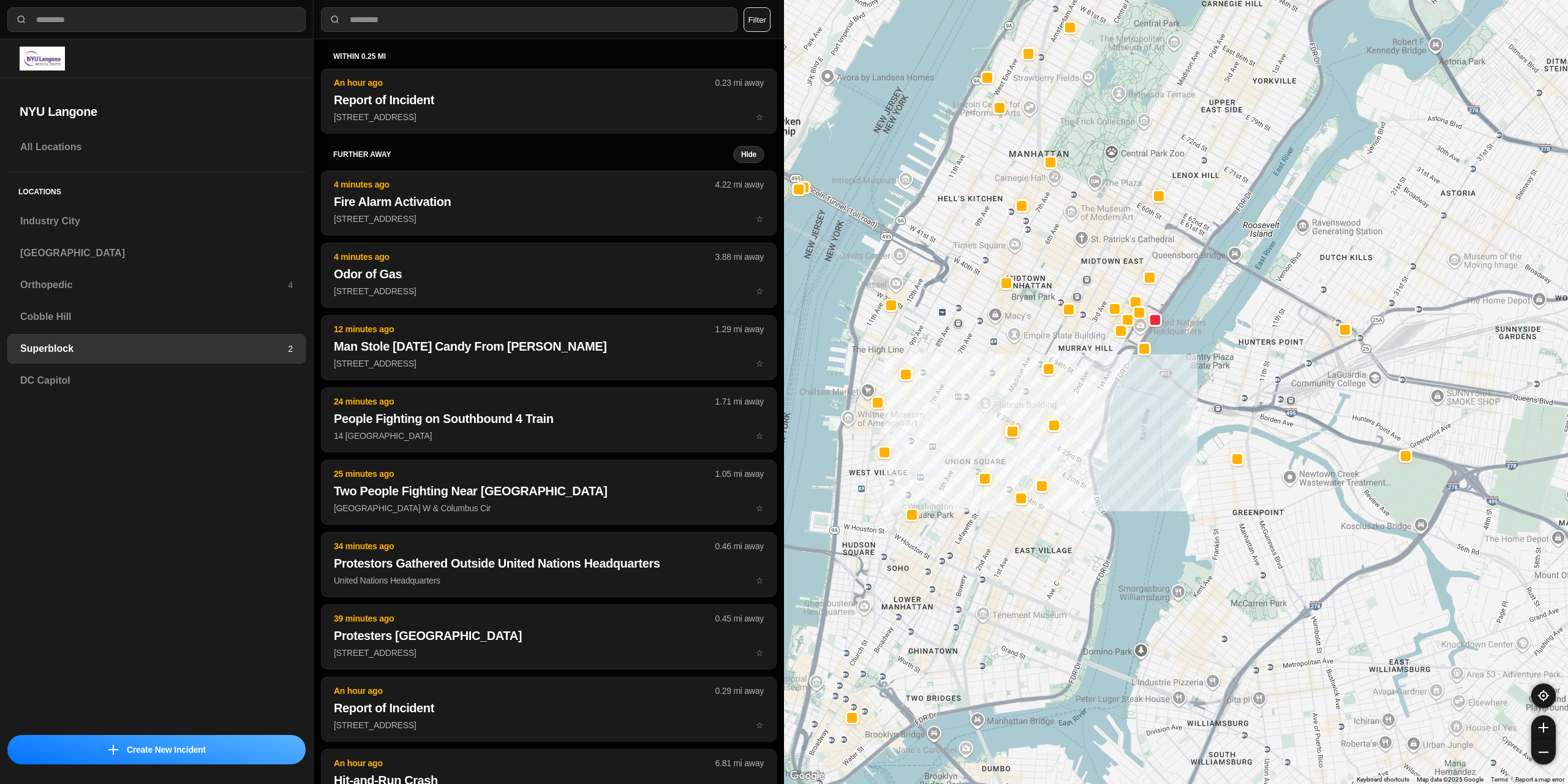
drag, startPoint x: 1131, startPoint y: 497, endPoint x: 1082, endPoint y: 462, distance: 60.2
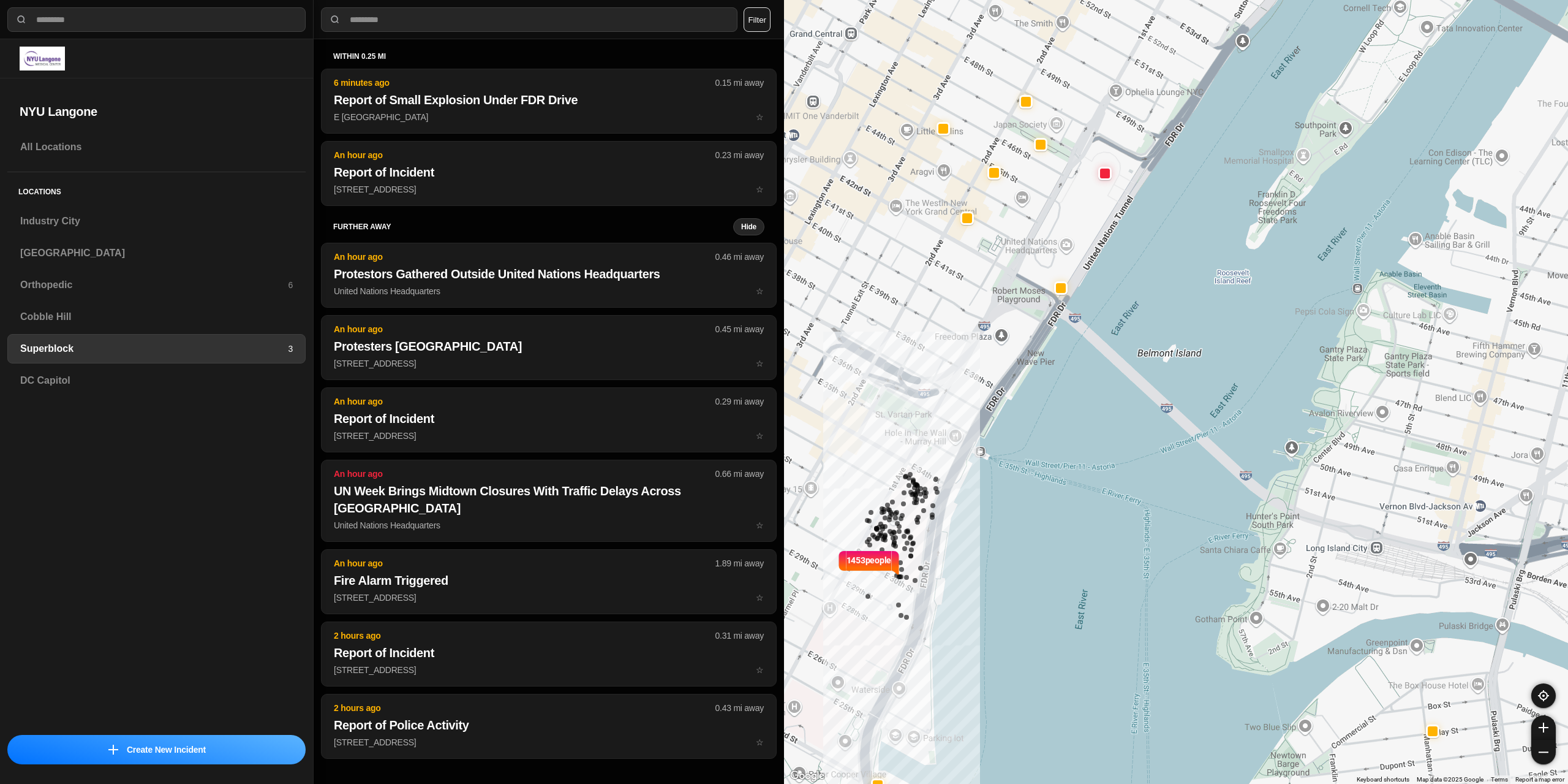
select select "*"
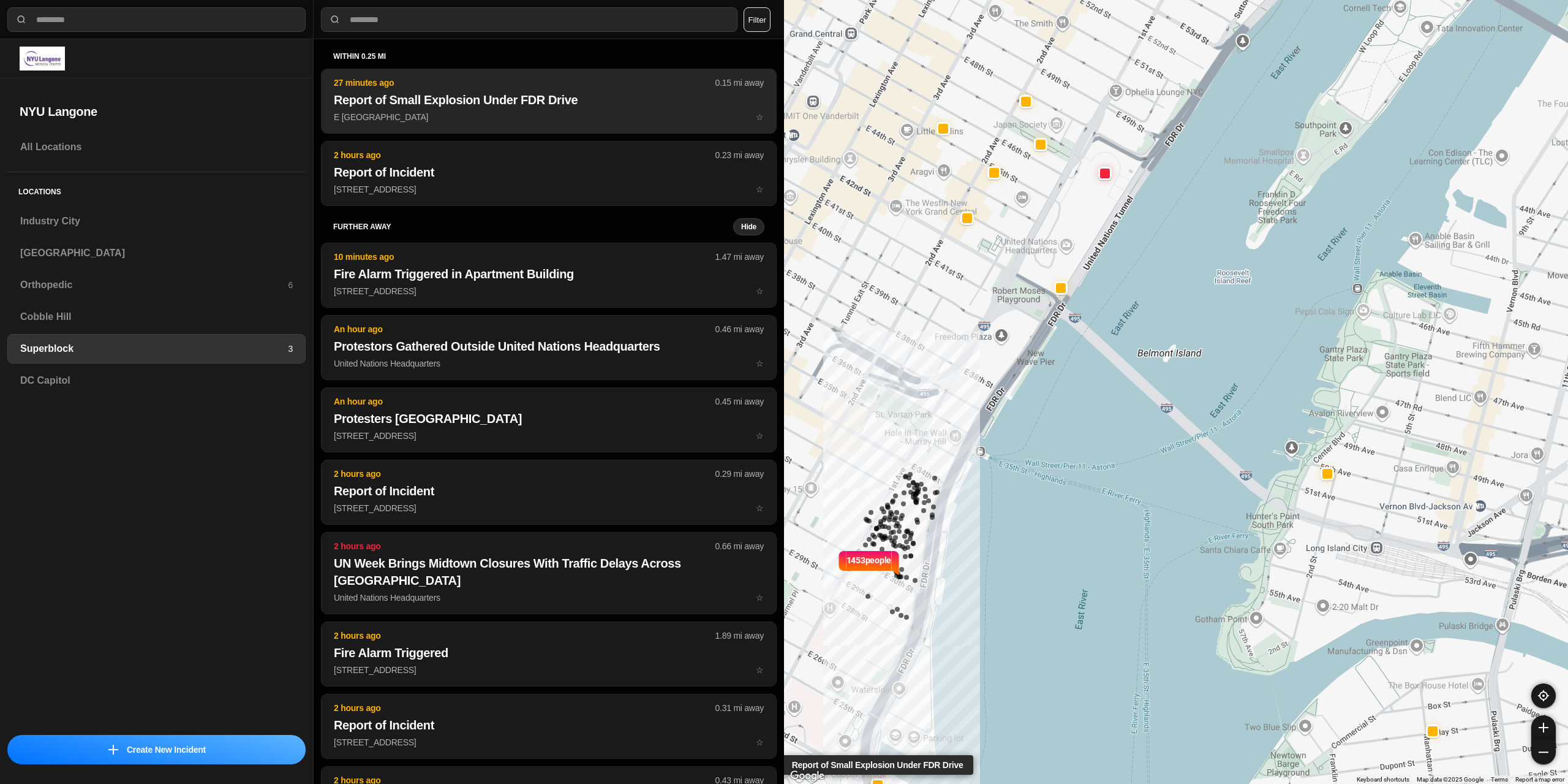
click at [567, 109] on button "27 minutes ago 0.15 mi away Report of Small Explosion Under FDR Drive E 23rd St…" at bounding box center [549, 101] width 456 height 65
